Goal: Check status: Check status

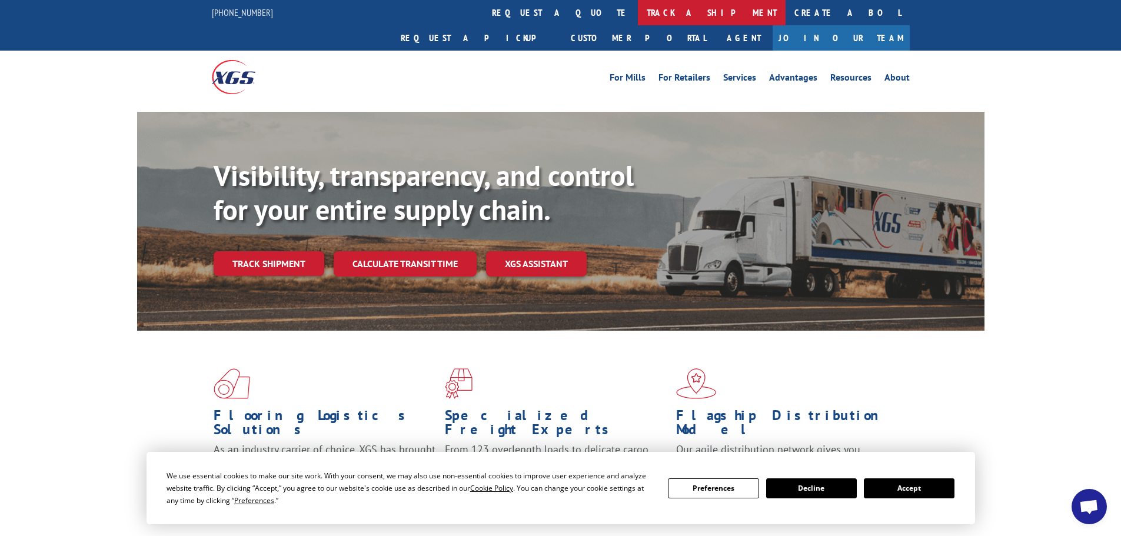
drag, startPoint x: 535, startPoint y: 14, endPoint x: 528, endPoint y: 21, distance: 10.0
click at [638, 14] on link "track a shipment" at bounding box center [712, 12] width 148 height 25
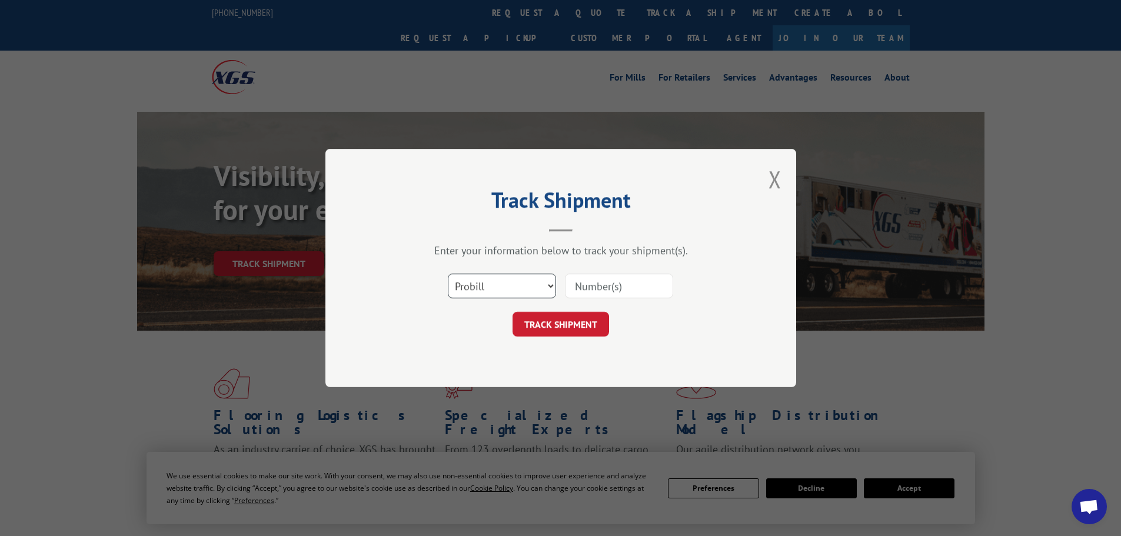
click at [479, 280] on select "Select category... Probill BOL PO" at bounding box center [502, 286] width 108 height 25
select select "bol"
click at [448, 274] on select "Select category... Probill BOL PO" at bounding box center [502, 286] width 108 height 25
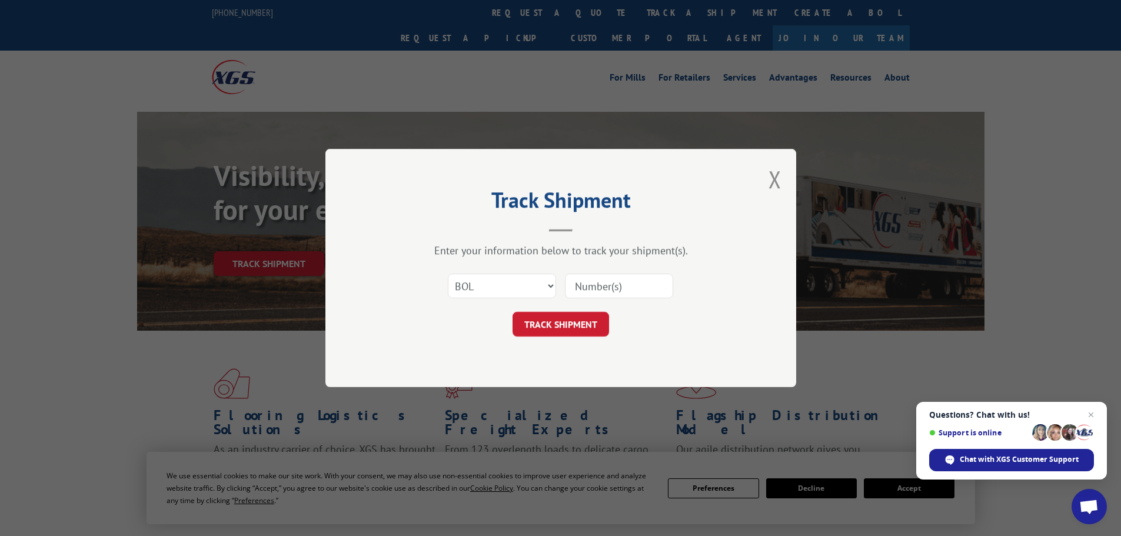
click at [577, 286] on input at bounding box center [619, 286] width 108 height 25
paste input "5179933"
type input "5179933"
click at [564, 329] on button "TRACK SHIPMENT" at bounding box center [561, 324] width 97 height 25
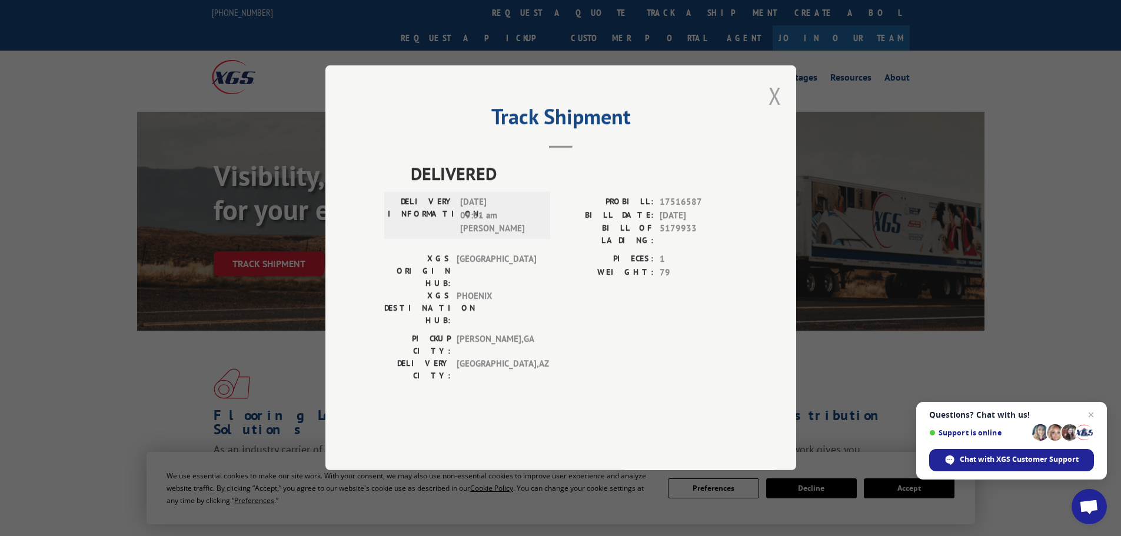
click at [774, 111] on button "Close modal" at bounding box center [775, 95] width 13 height 31
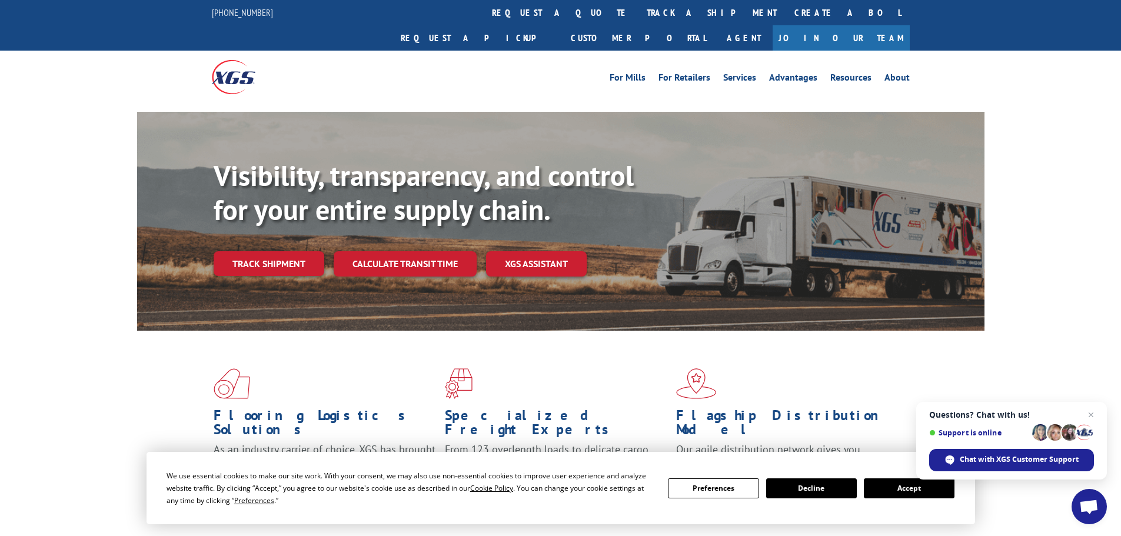
drag, startPoint x: 267, startPoint y: 232, endPoint x: 278, endPoint y: 231, distance: 11.2
click at [268, 251] on link "Track shipment" at bounding box center [269, 263] width 111 height 25
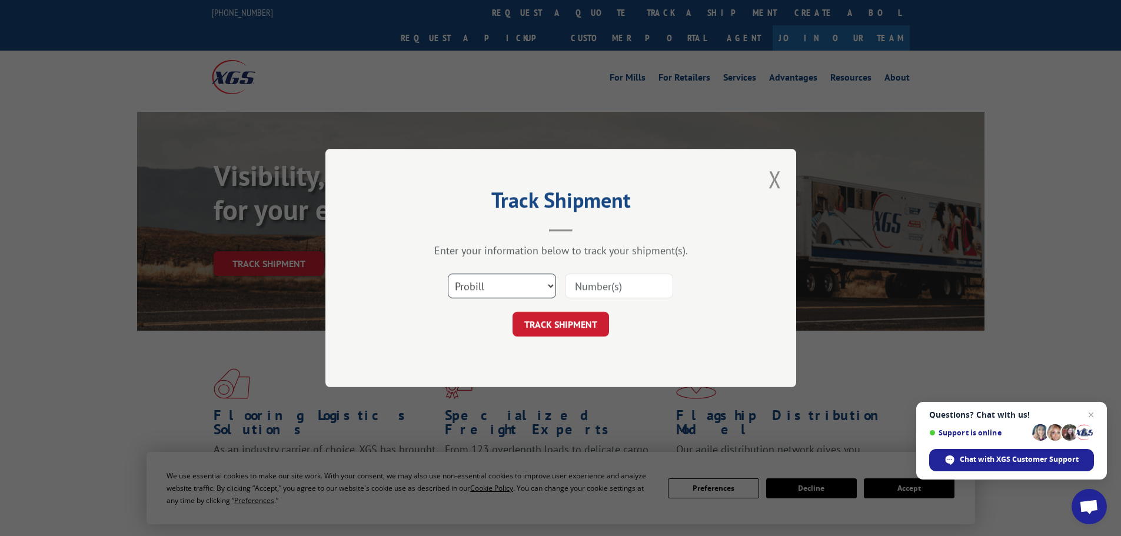
click at [515, 287] on select "Select category... Probill BOL PO" at bounding box center [502, 286] width 108 height 25
click at [448, 274] on select "Select category... Probill BOL PO" at bounding box center [502, 286] width 108 height 25
click at [582, 285] on input at bounding box center [619, 286] width 108 height 25
paste input "5266598"
type input "5266598"
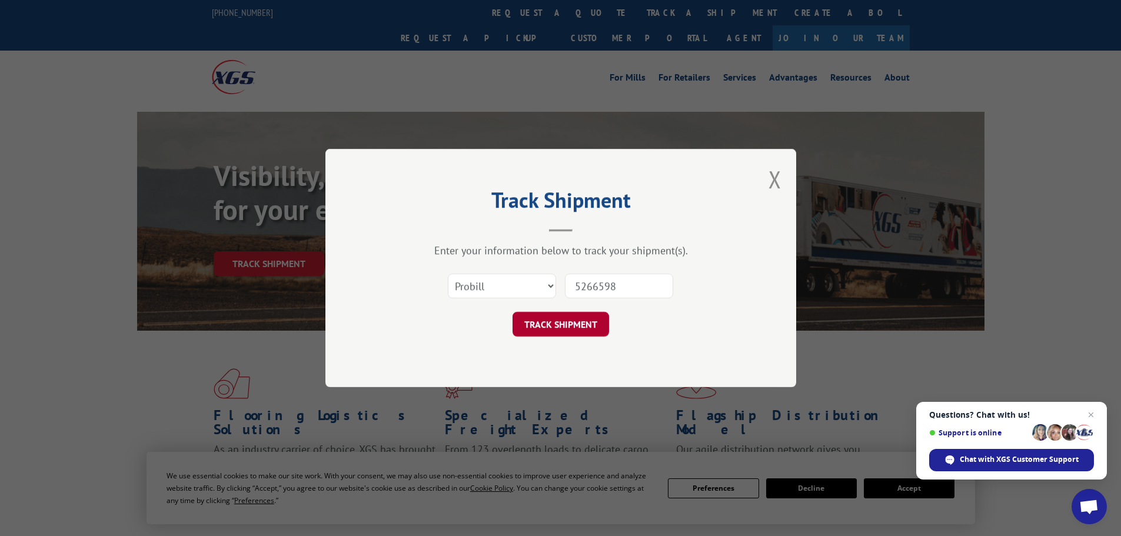
click at [546, 313] on button "TRACK SHIPMENT" at bounding box center [561, 324] width 97 height 25
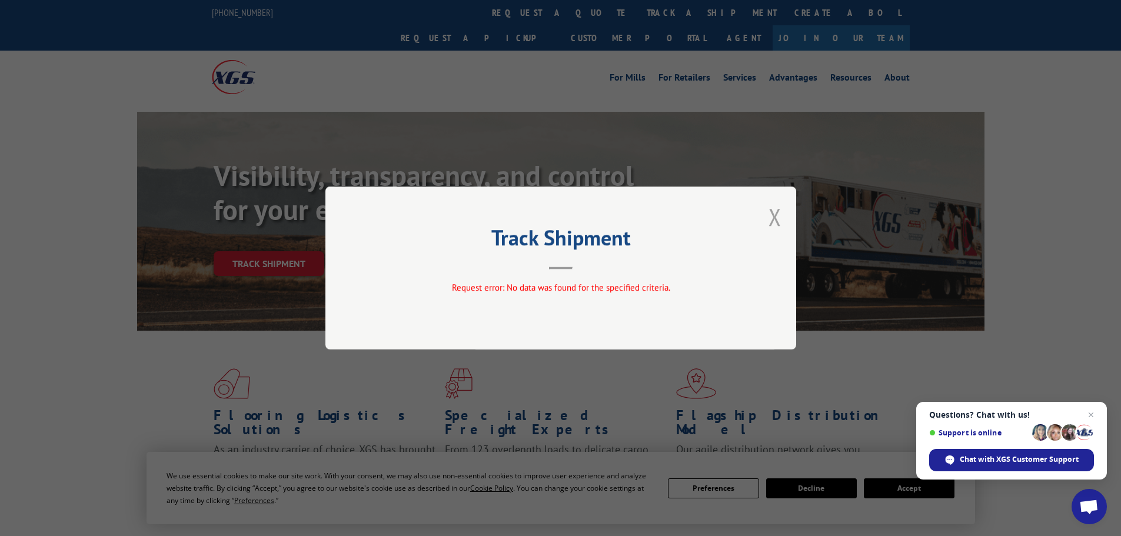
click at [772, 219] on button "Close modal" at bounding box center [775, 216] width 13 height 31
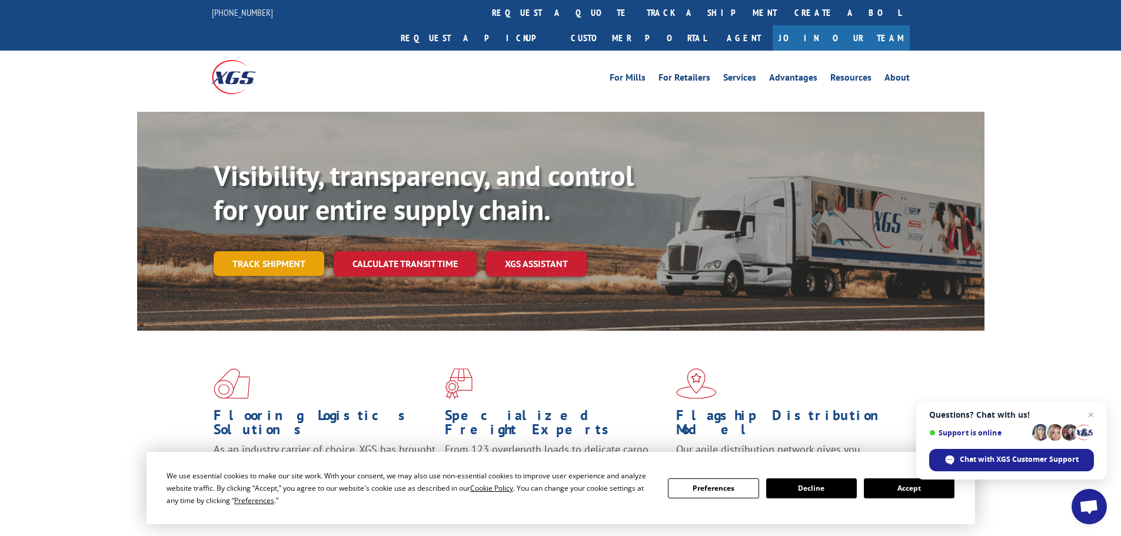
click at [278, 251] on link "Track shipment" at bounding box center [269, 263] width 111 height 25
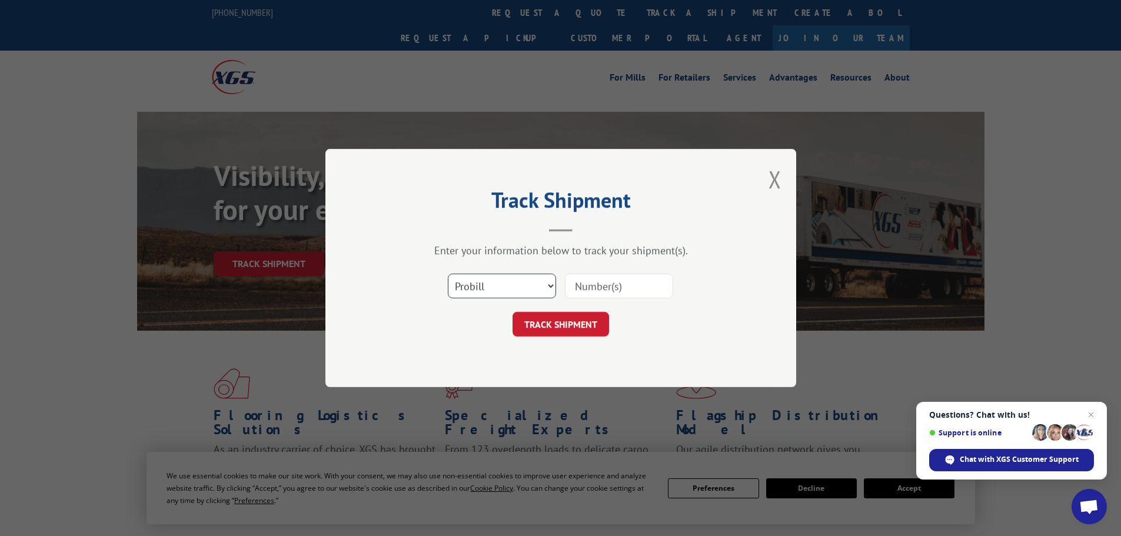
drag, startPoint x: 493, startPoint y: 284, endPoint x: 480, endPoint y: 297, distance: 17.9
click at [491, 286] on select "Select category... Probill BOL PO" at bounding box center [502, 286] width 108 height 25
select select "bol"
click at [448, 274] on select "Select category... Probill BOL PO" at bounding box center [502, 286] width 108 height 25
click at [576, 287] on input at bounding box center [619, 286] width 108 height 25
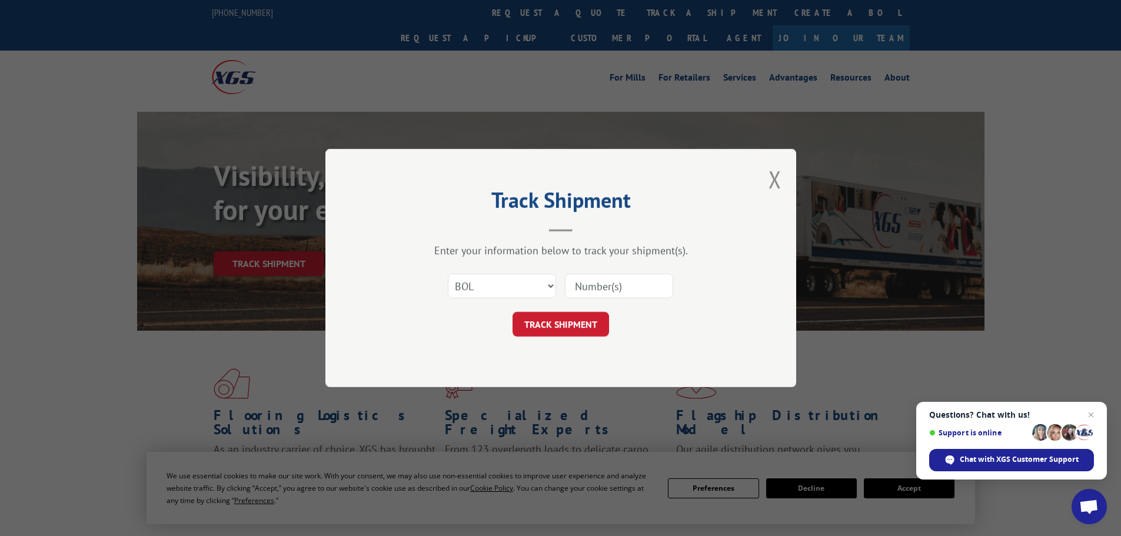
paste input "5266598"
click at [573, 287] on input "5266598" at bounding box center [619, 286] width 108 height 25
type input "5266598"
click at [583, 330] on button "TRACK SHIPMENT" at bounding box center [561, 324] width 97 height 25
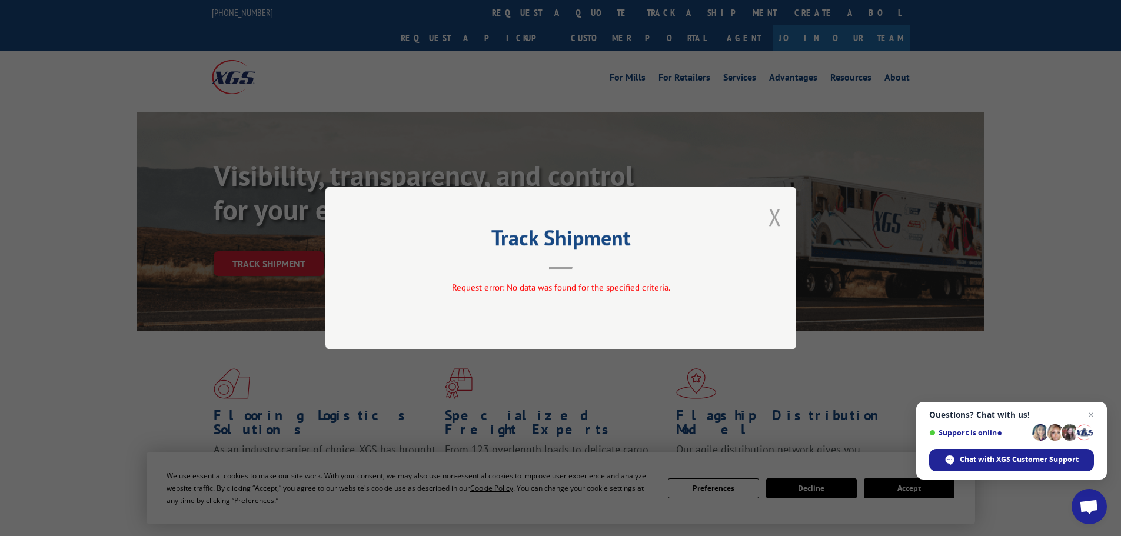
drag, startPoint x: 773, startPoint y: 215, endPoint x: 764, endPoint y: 217, distance: 8.4
click at [769, 216] on button "Close modal" at bounding box center [775, 216] width 13 height 31
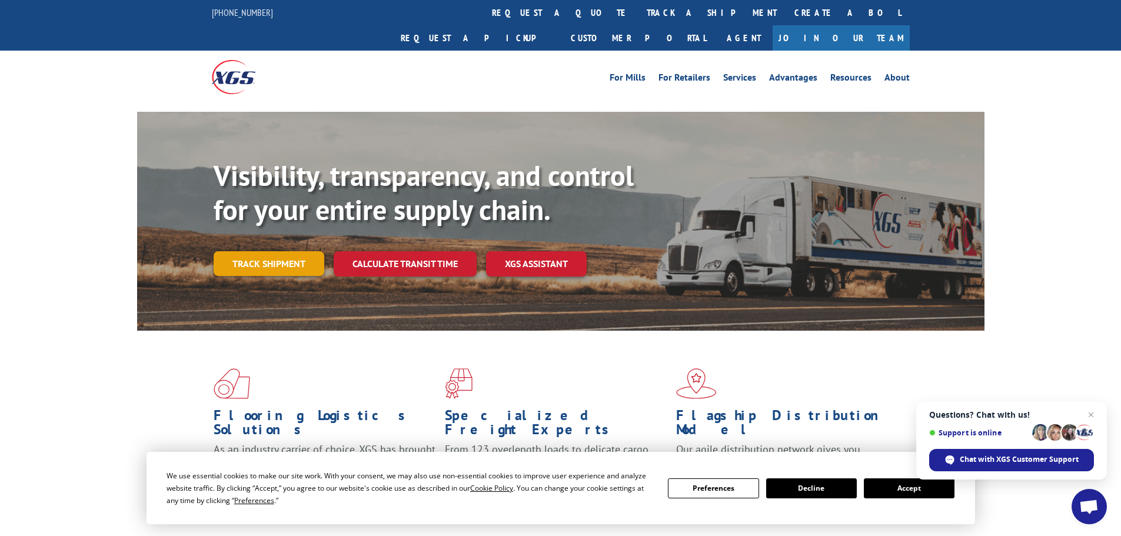
click at [281, 251] on link "Track shipment" at bounding box center [269, 263] width 111 height 25
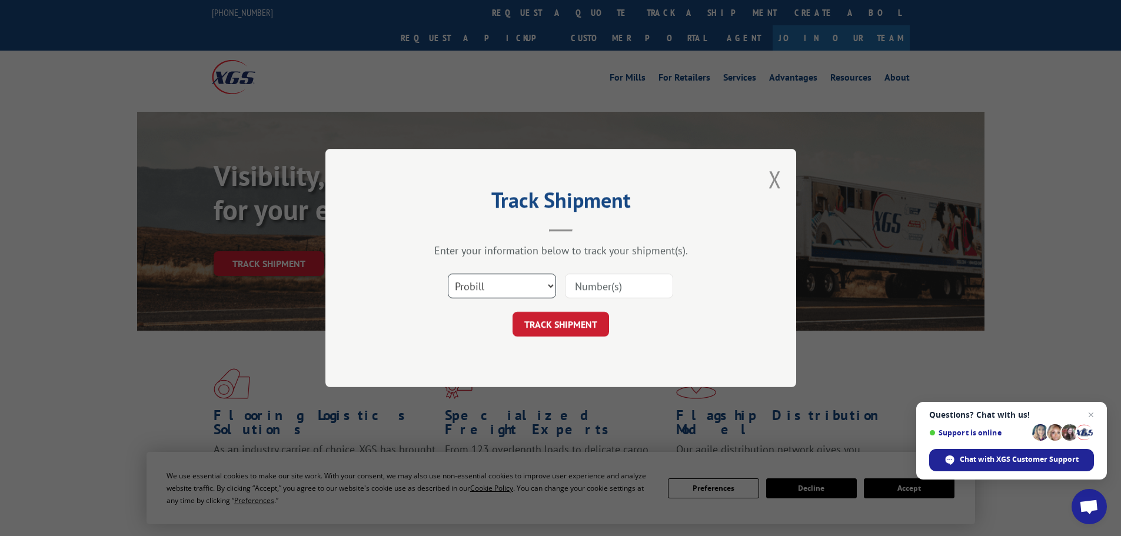
click at [507, 290] on select "Select category... Probill BOL PO" at bounding box center [502, 286] width 108 height 25
select select "bol"
click at [448, 274] on select "Select category... Probill BOL PO" at bounding box center [502, 286] width 108 height 25
click at [579, 287] on input at bounding box center [619, 286] width 108 height 25
paste input "5270389"
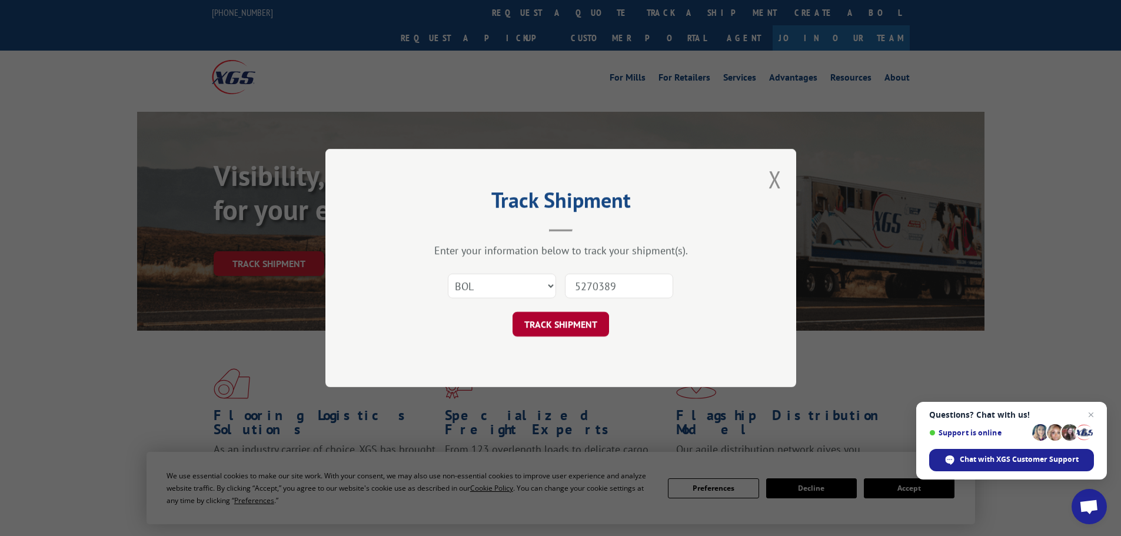
type input "5270389"
click at [544, 324] on button "TRACK SHIPMENT" at bounding box center [561, 324] width 97 height 25
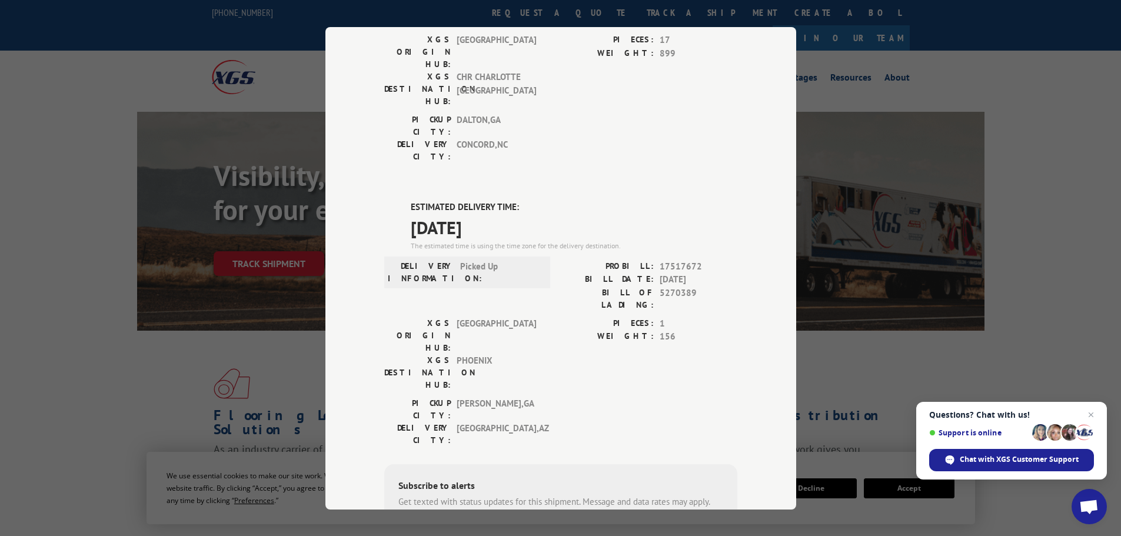
scroll to position [4, 0]
